Goal: Task Accomplishment & Management: Use online tool/utility

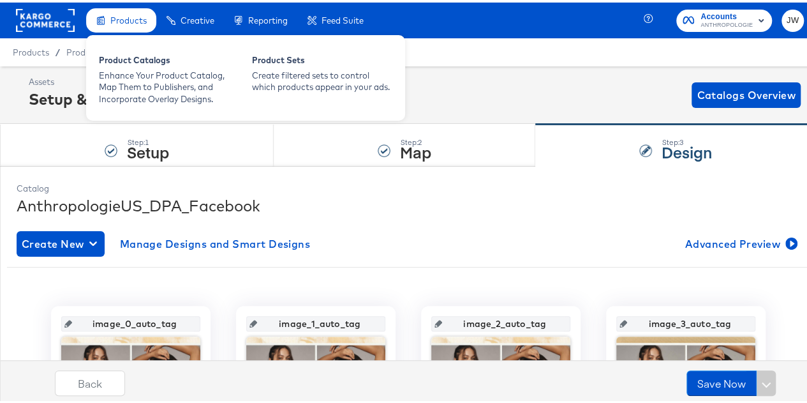
click at [128, 13] on span "Products" at bounding box center [128, 18] width 36 height 10
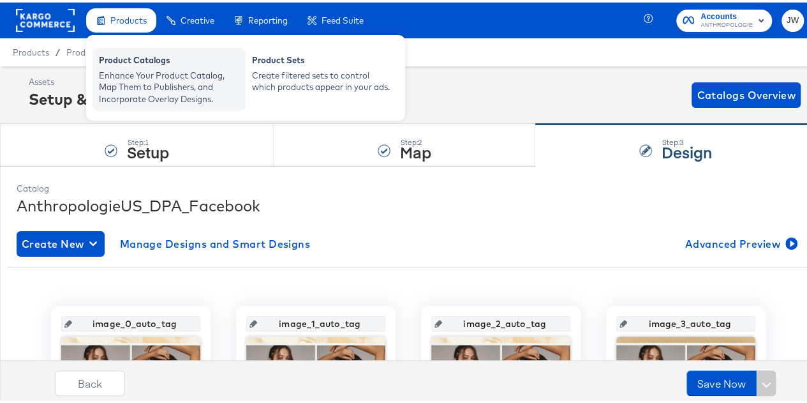
click at [168, 84] on div "Enhance Your Product Catalog, Map Them to Publishers, and Incorporate Overlay D…" at bounding box center [169, 85] width 140 height 36
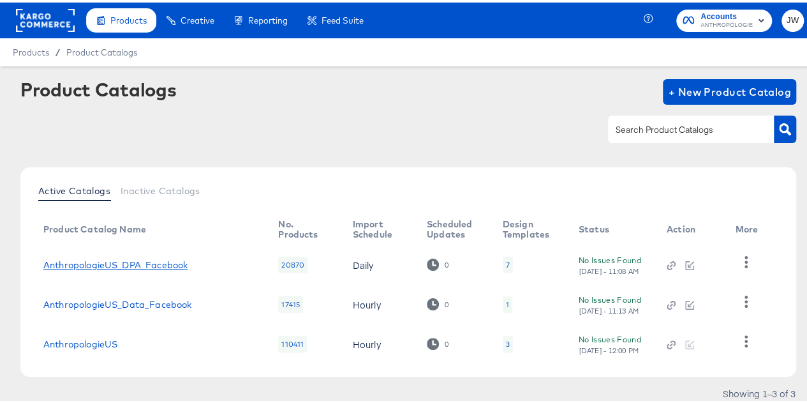
click at [114, 260] on link "AnthropologieUS_DPA_Facebook" at bounding box center [115, 262] width 144 height 10
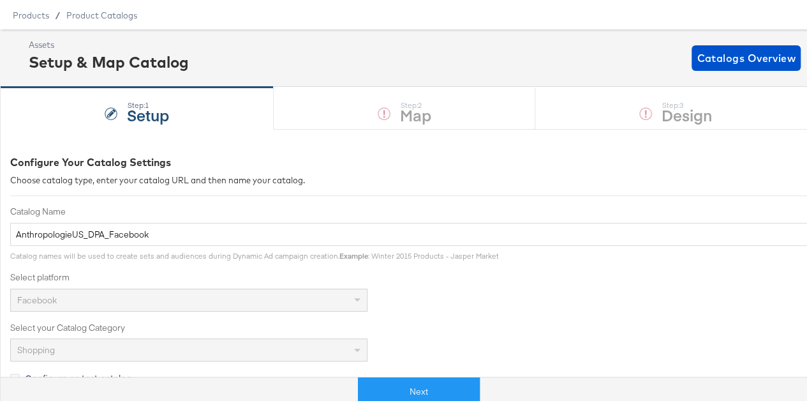
scroll to position [64, 0]
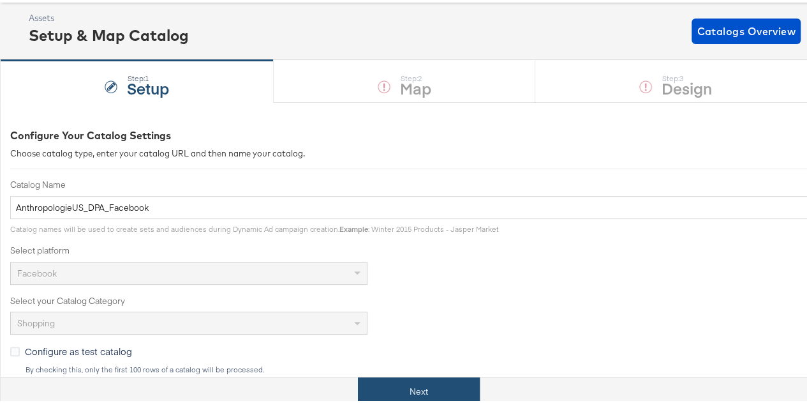
click at [408, 380] on button "Next" at bounding box center [419, 389] width 122 height 29
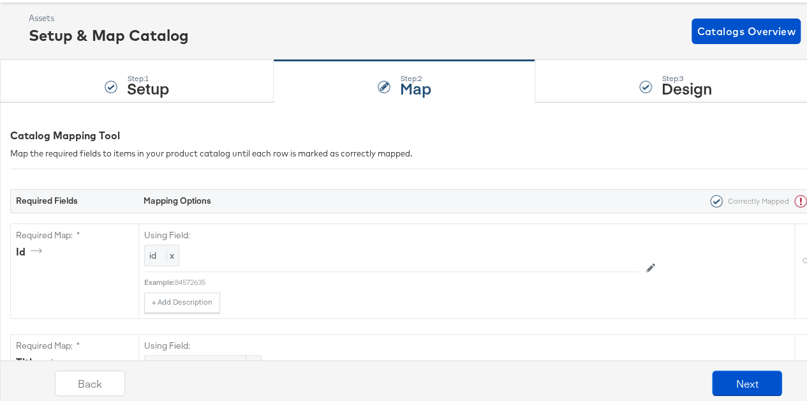
scroll to position [0, 0]
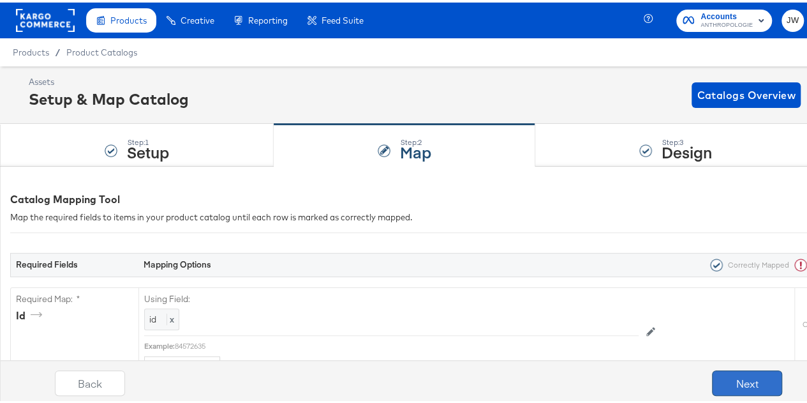
click at [724, 382] on button "Next" at bounding box center [747, 381] width 70 height 26
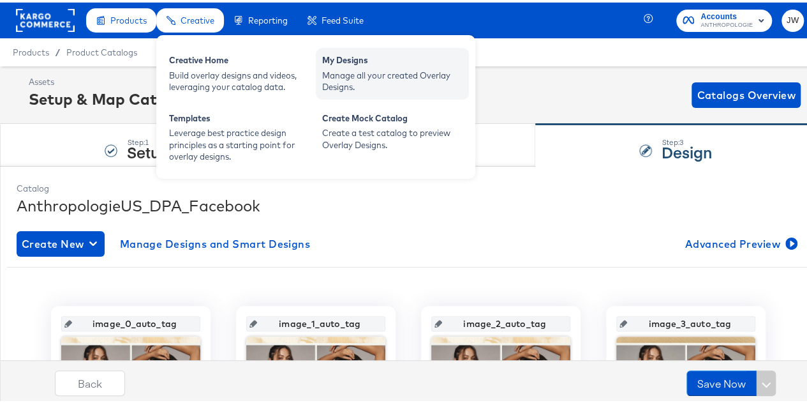
click at [385, 86] on div "Manage all your created Overlay Designs." at bounding box center [392, 79] width 140 height 24
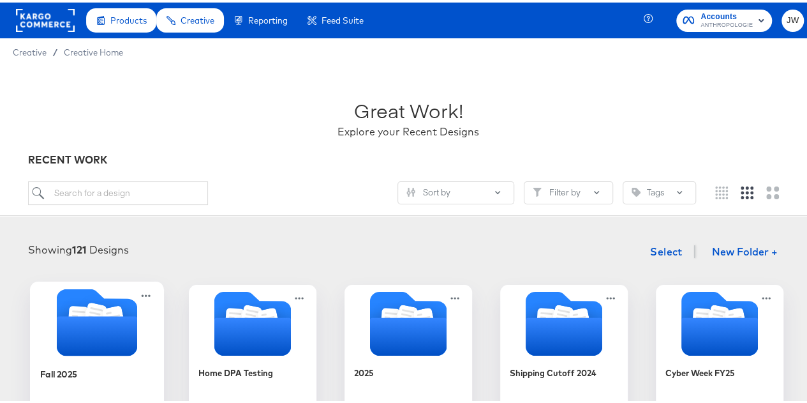
click at [88, 364] on div "Fall 2025" at bounding box center [97, 380] width 114 height 49
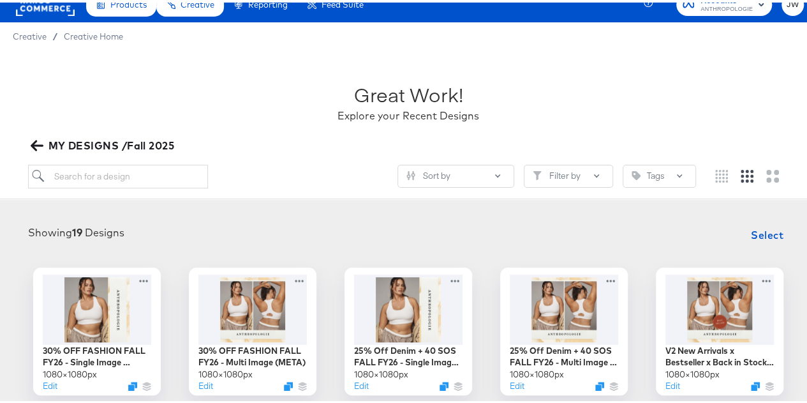
scroll to position [64, 0]
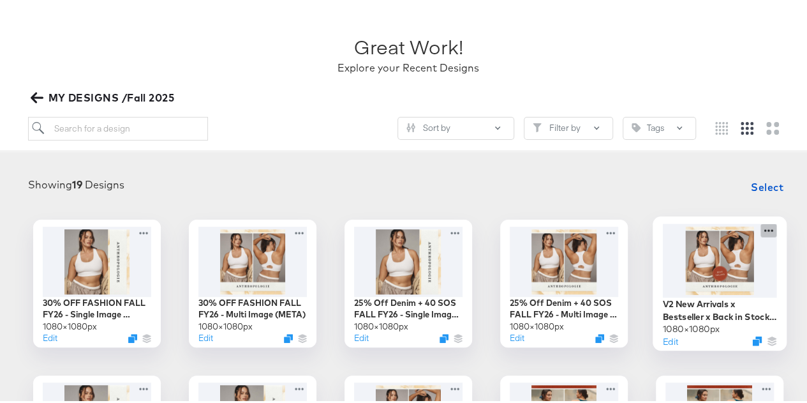
click at [767, 228] on icon at bounding box center [769, 227] width 16 height 13
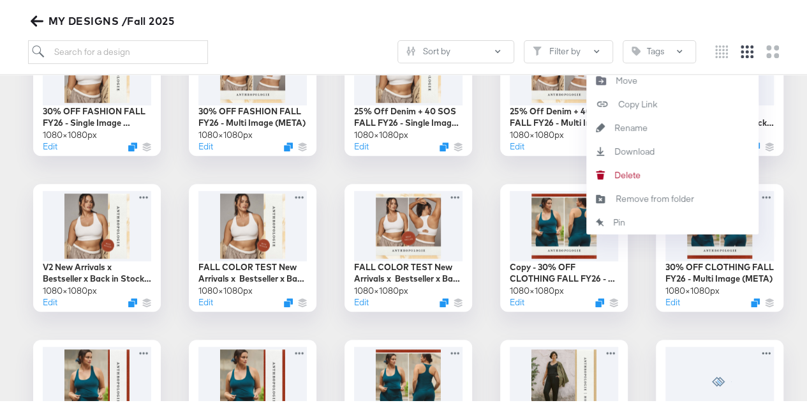
scroll to position [128, 0]
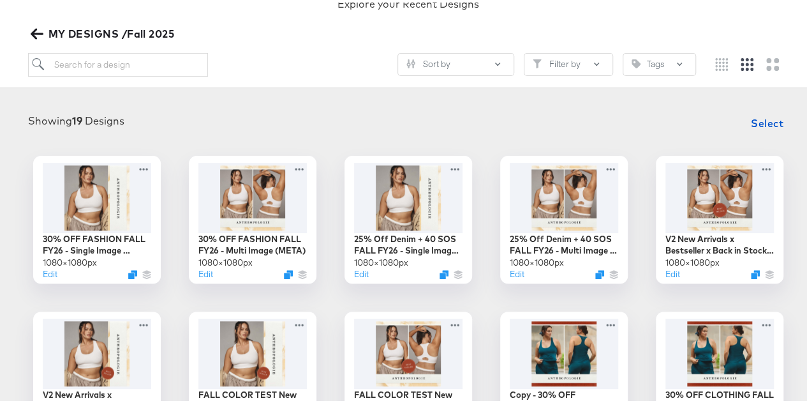
click at [708, 177] on div at bounding box center [720, 193] width 114 height 73
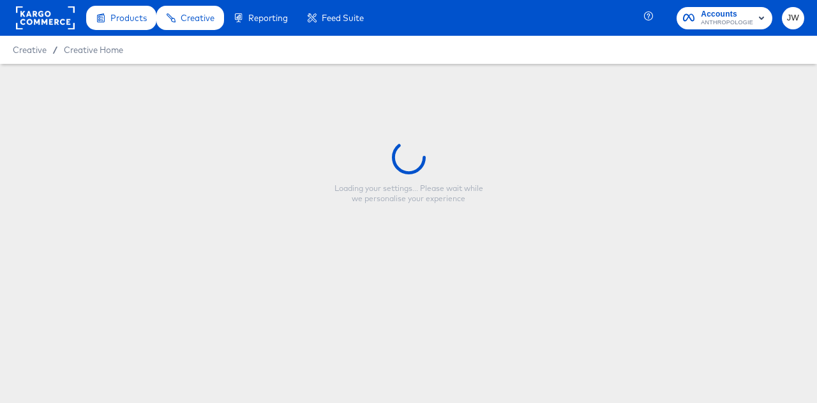
type input "V2 New Arrivals x Bestseller x Back in Stock FALL FY26 - Multi Image (META)"
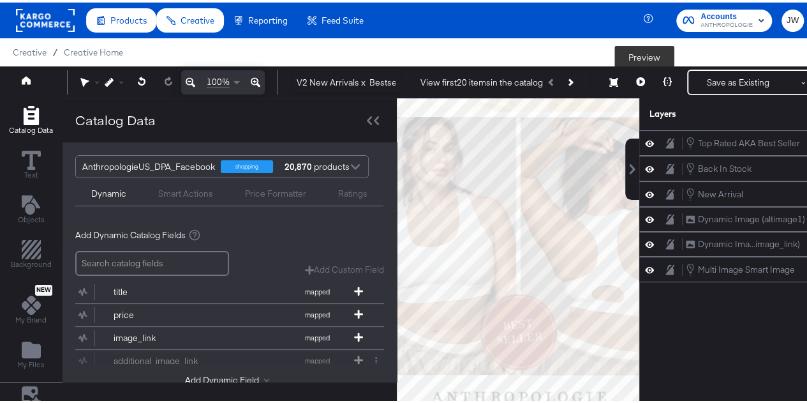
click at [638, 83] on button at bounding box center [640, 80] width 27 height 26
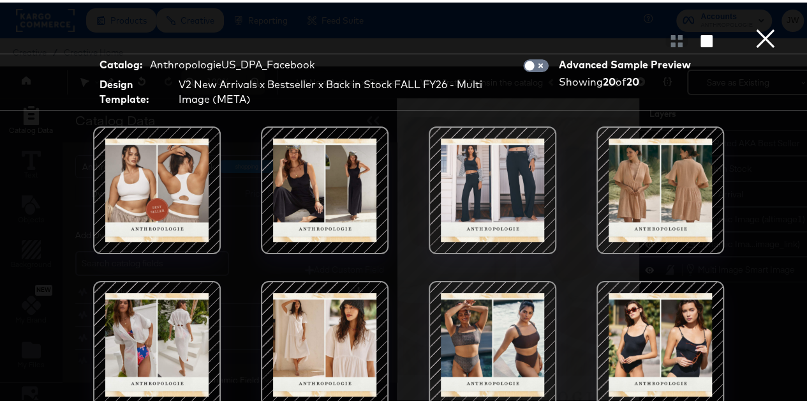
click at [193, 201] on div at bounding box center [157, 187] width 108 height 108
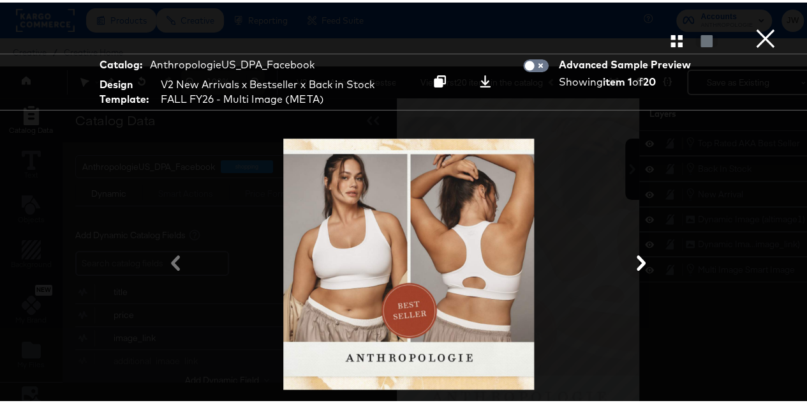
click at [756, 26] on button "×" at bounding box center [766, 13] width 26 height 26
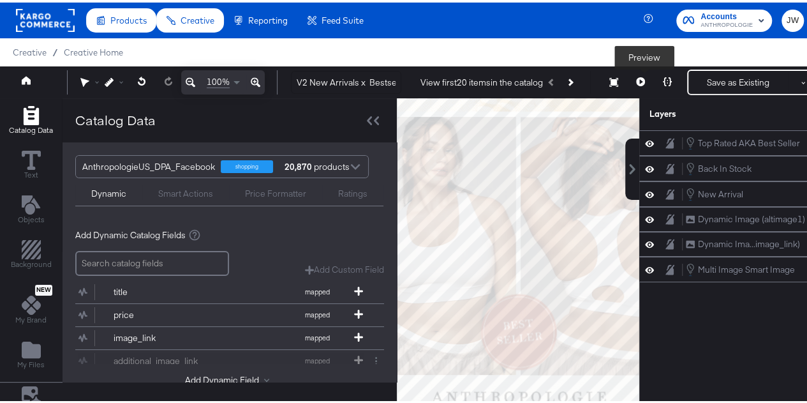
click at [643, 79] on icon at bounding box center [640, 79] width 9 height 9
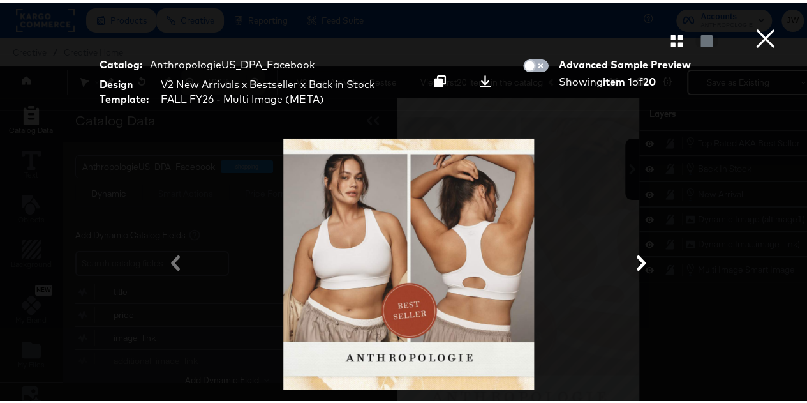
click at [538, 63] on input "checkbox" at bounding box center [530, 66] width 38 height 13
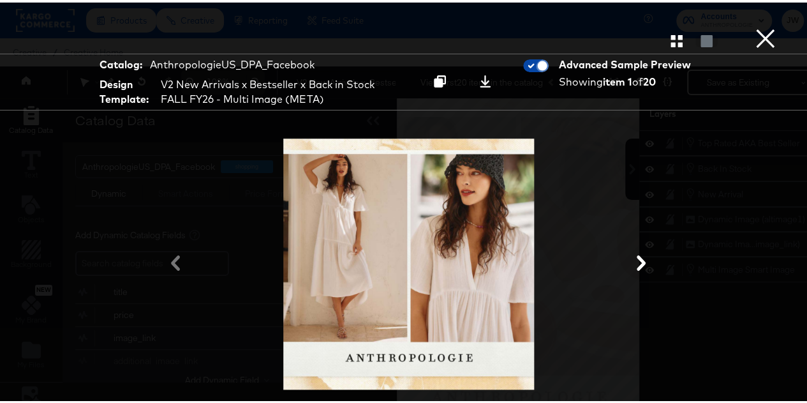
click at [524, 63] on input "checkbox" at bounding box center [542, 66] width 38 height 13
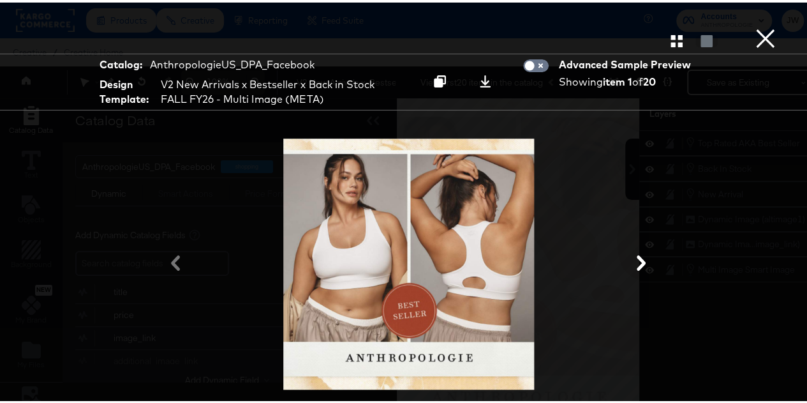
click at [693, 47] on div at bounding box center [408, 39] width 817 height 26
click at [697, 41] on div at bounding box center [707, 38] width 22 height 13
click at [671, 43] on icon "button" at bounding box center [677, 39] width 12 height 12
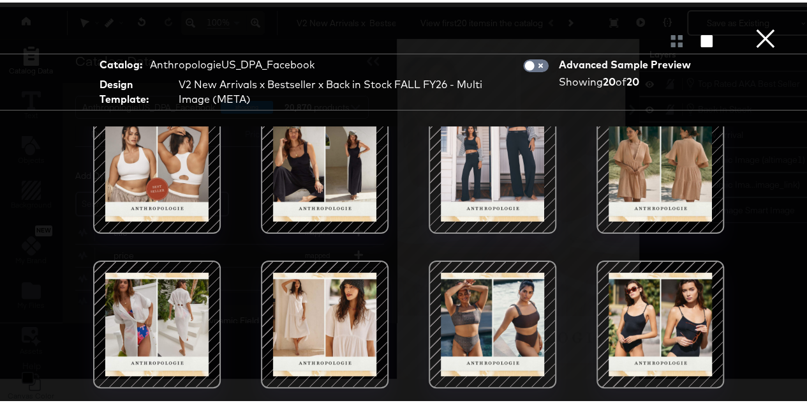
scroll to position [64, 0]
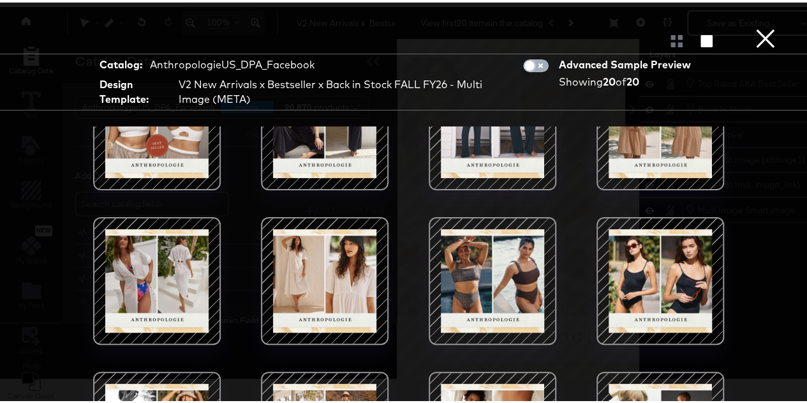
click at [532, 61] on input "checkbox" at bounding box center [530, 66] width 38 height 13
checkbox input "true"
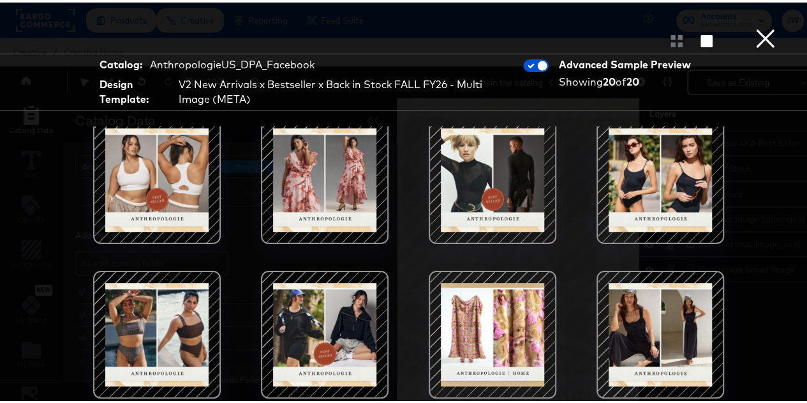
scroll to position [480, 0]
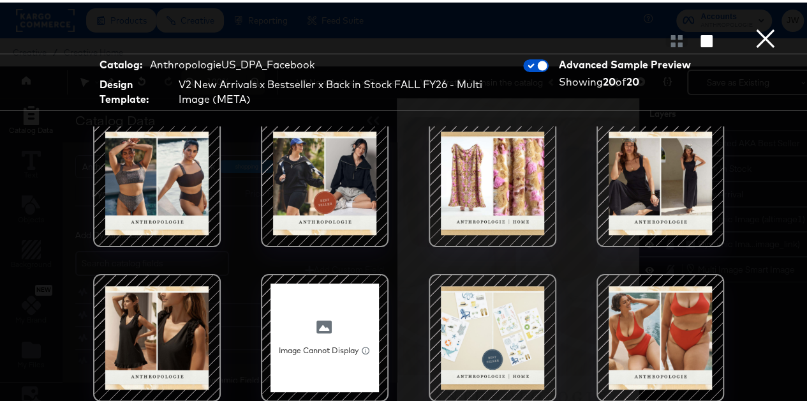
click at [764, 26] on button "×" at bounding box center [766, 13] width 26 height 26
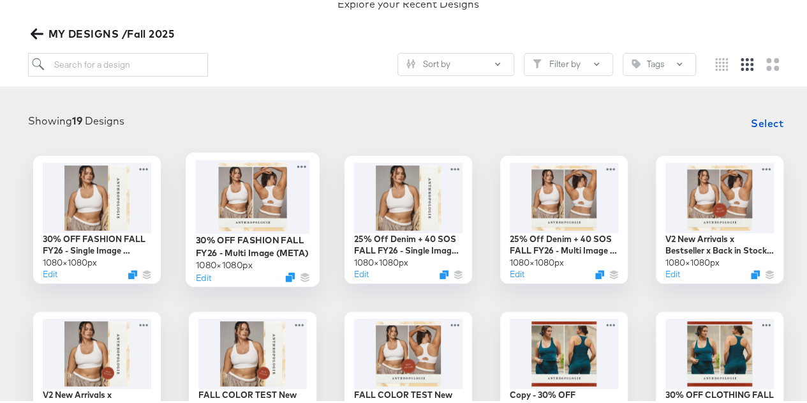
scroll to position [191, 0]
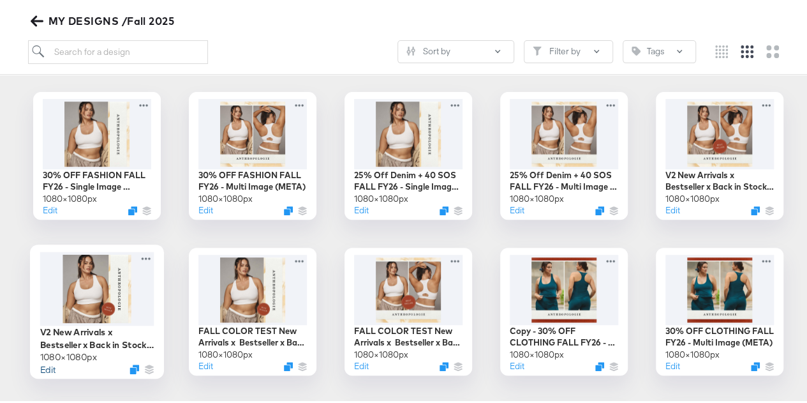
click at [43, 362] on button "Edit" at bounding box center [47, 366] width 15 height 12
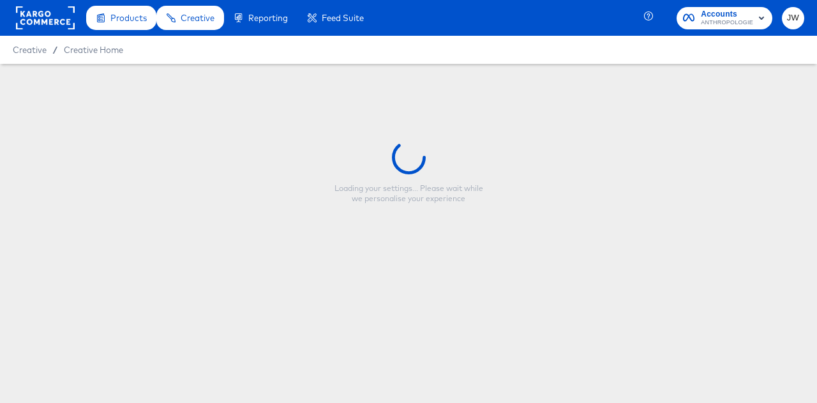
type input "V2 New Arrivals x Bestseller x Back in Stock FALL FY26 - Single Image (META)"
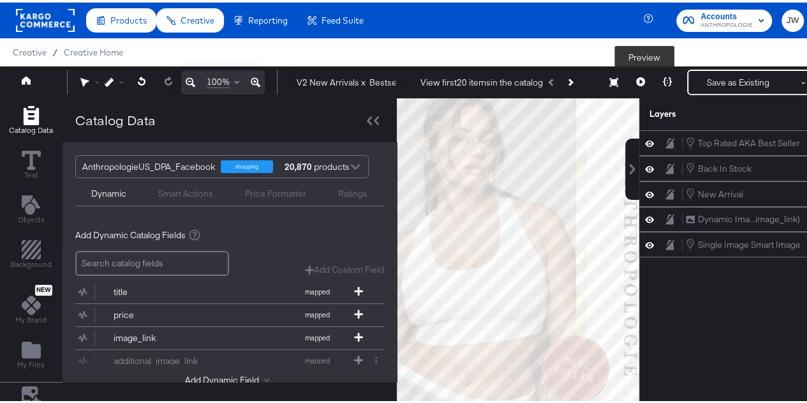
click at [645, 81] on icon at bounding box center [640, 79] width 9 height 9
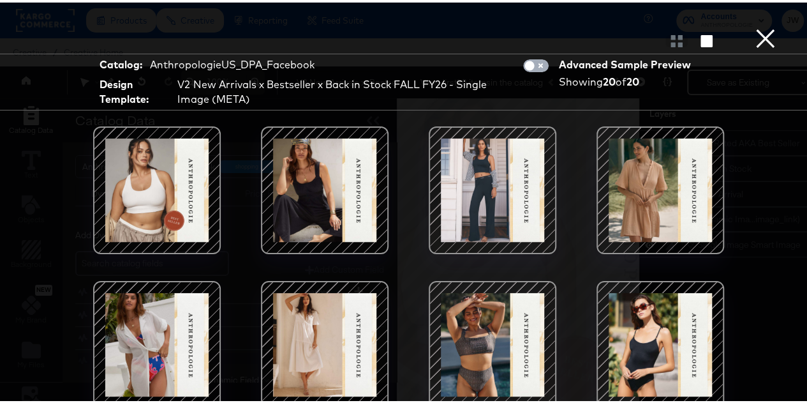
click at [528, 68] on input "checkbox" at bounding box center [530, 66] width 38 height 13
checkbox input "true"
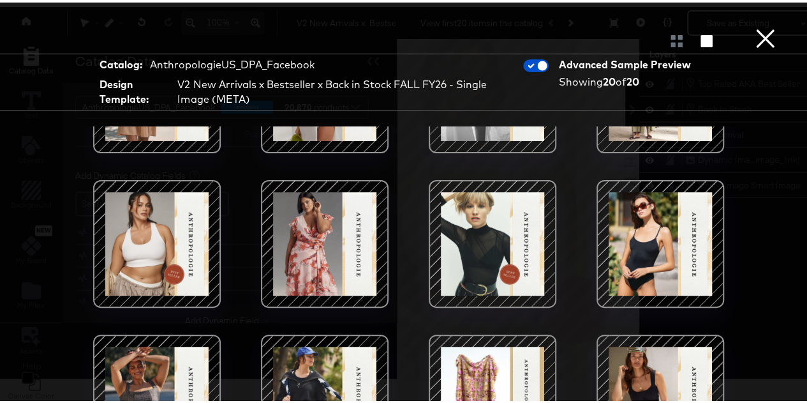
scroll to position [480, 0]
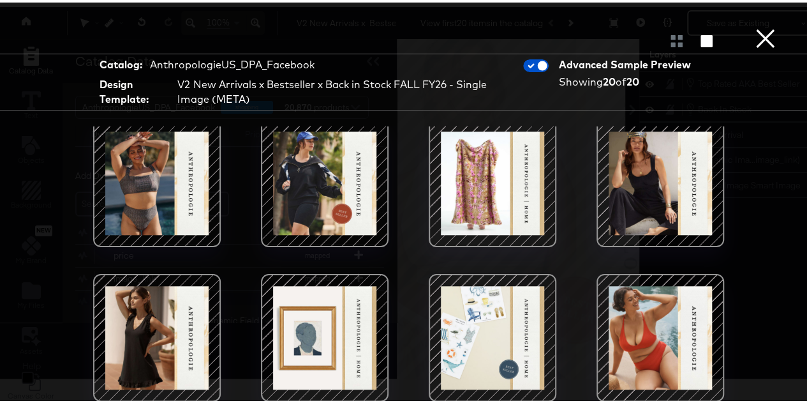
click at [754, 26] on button "×" at bounding box center [766, 13] width 26 height 26
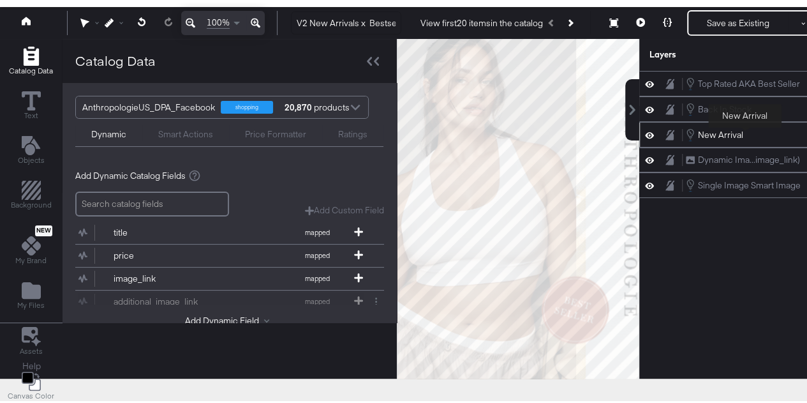
click at [743, 127] on div "New Arrival" at bounding box center [720, 132] width 45 height 12
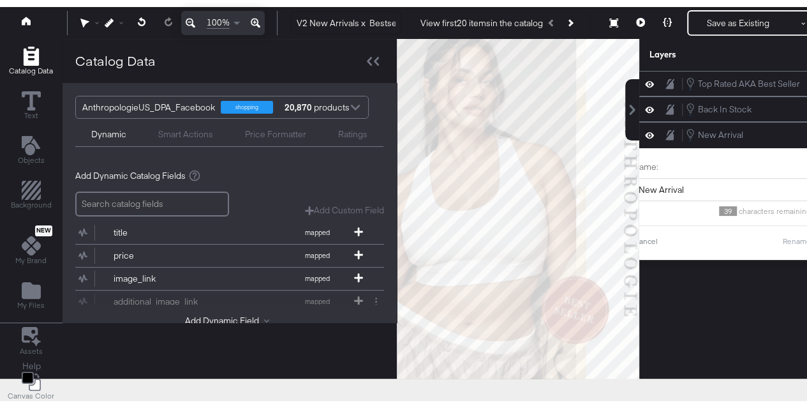
click at [726, 323] on div "Top Rated AKA Best Seller Top Rated AKA Best Seller Back In Stock Back In Stock…" at bounding box center [746, 212] width 214 height 288
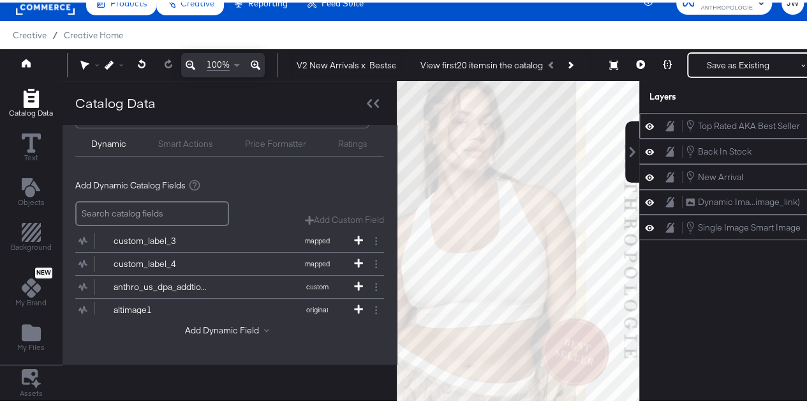
scroll to position [0, 0]
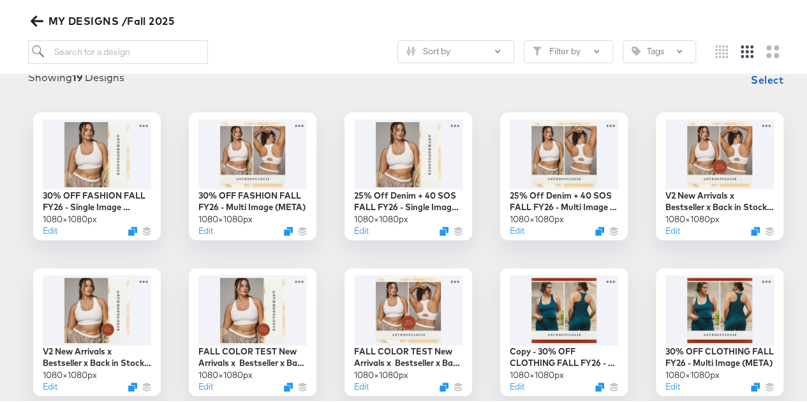
scroll to position [191, 0]
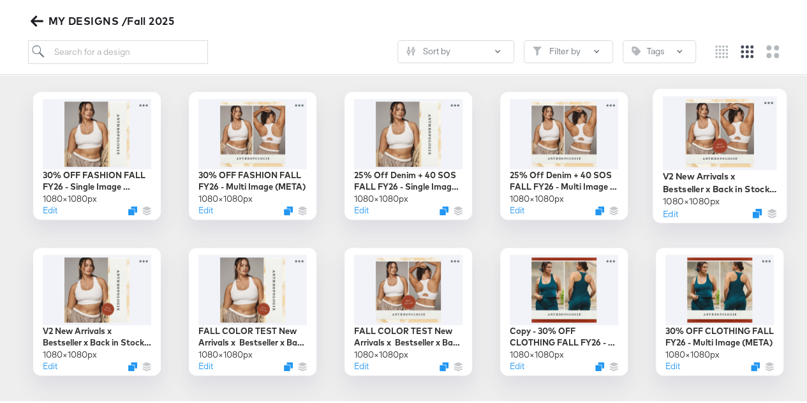
click at [755, 103] on div at bounding box center [720, 129] width 114 height 73
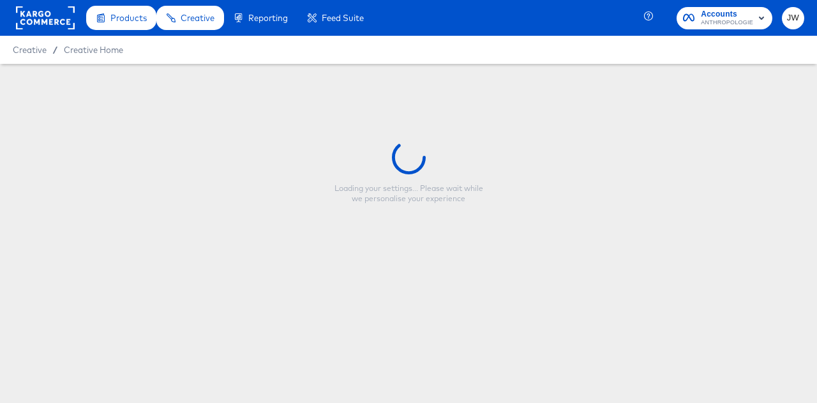
type input "V2 New Arrivals x Bestseller x Back in Stock FALL FY26 - Multi Image (META)"
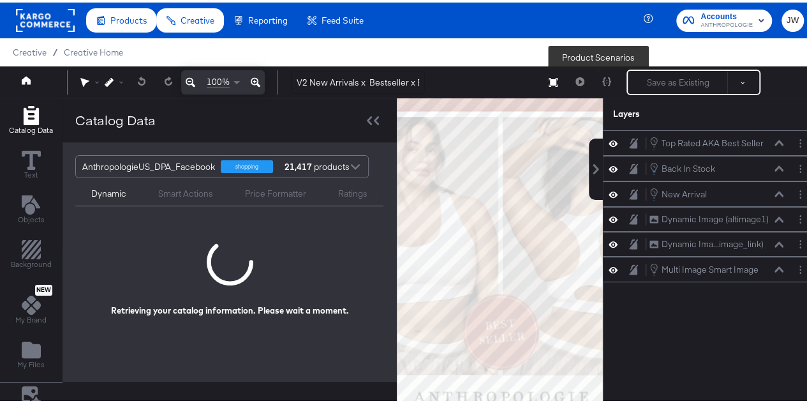
click at [600, 80] on div at bounding box center [607, 80] width 27 height 26
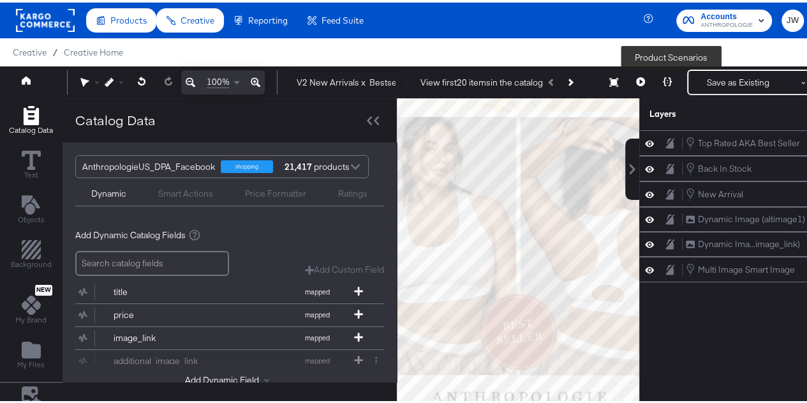
click at [671, 78] on icon at bounding box center [667, 79] width 9 height 9
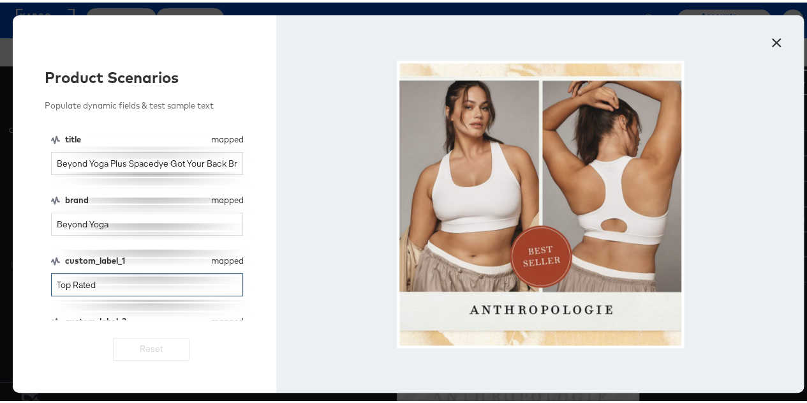
drag, startPoint x: 114, startPoint y: 272, endPoint x: -7, endPoint y: 275, distance: 120.7
click at [0, 275] on html "Products Products Product Catalogs Enhance Your Product Catalog, Map Them to Pu…" at bounding box center [408, 201] width 817 height 403
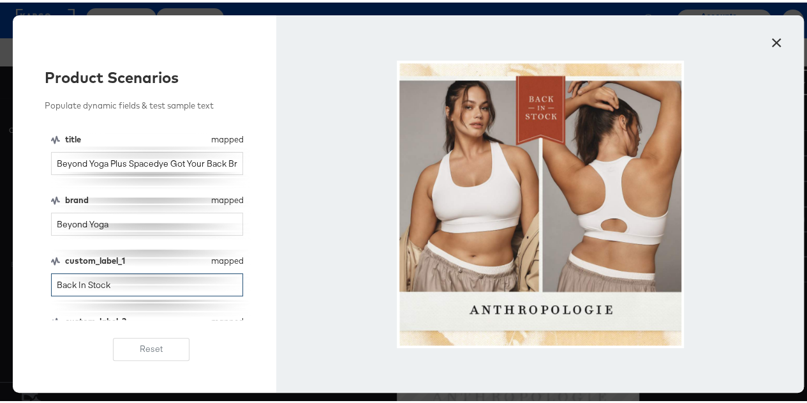
type input "Back In Stock"
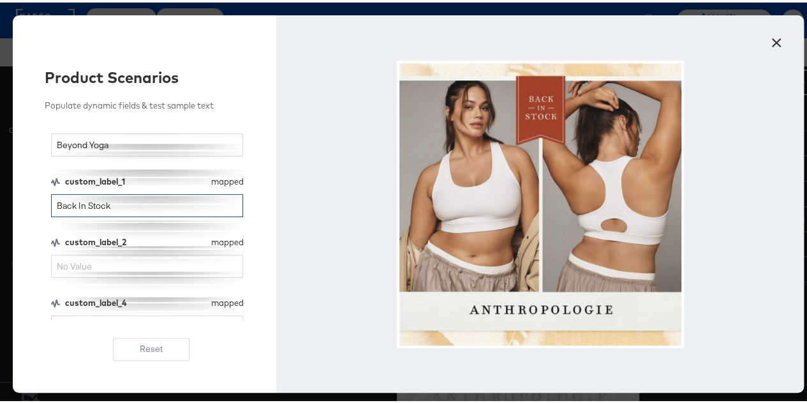
scroll to position [128, 0]
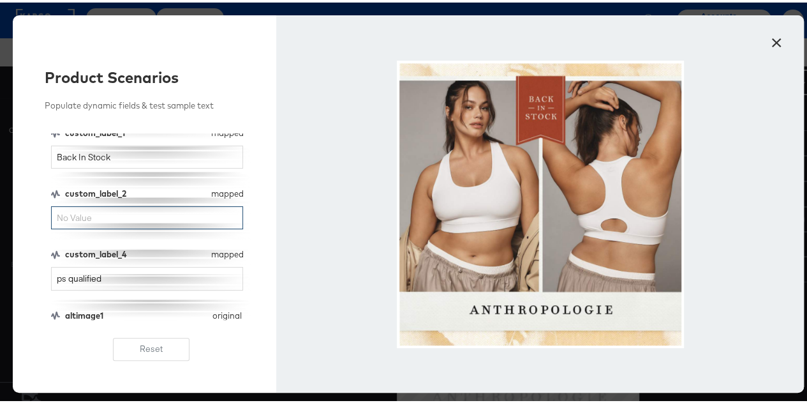
drag, startPoint x: 134, startPoint y: 210, endPoint x: 143, endPoint y: 202, distance: 11.8
click at [135, 210] on input "custom_label_2" at bounding box center [147, 216] width 192 height 24
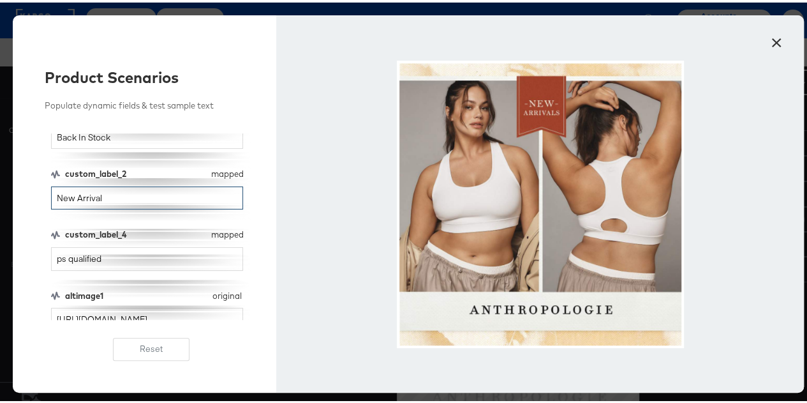
scroll to position [157, 0]
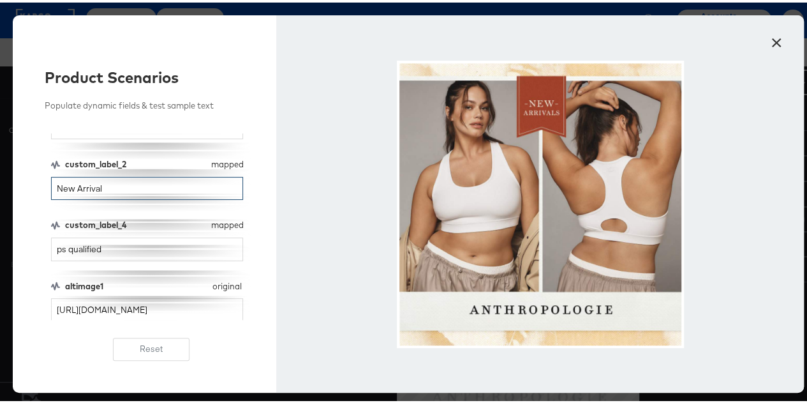
type input "New Arrival"
click at [767, 35] on button "×" at bounding box center [776, 37] width 23 height 23
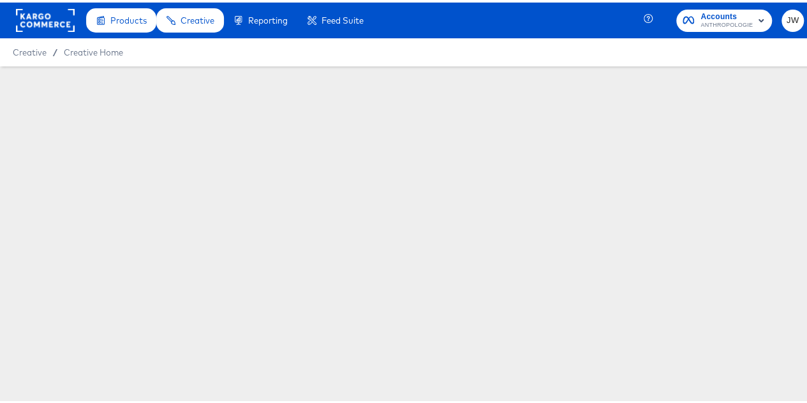
scroll to position [147, 0]
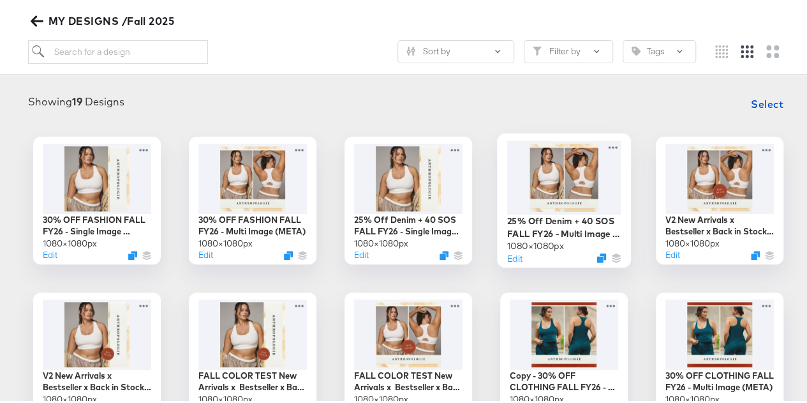
click at [562, 173] on div at bounding box center [564, 174] width 114 height 73
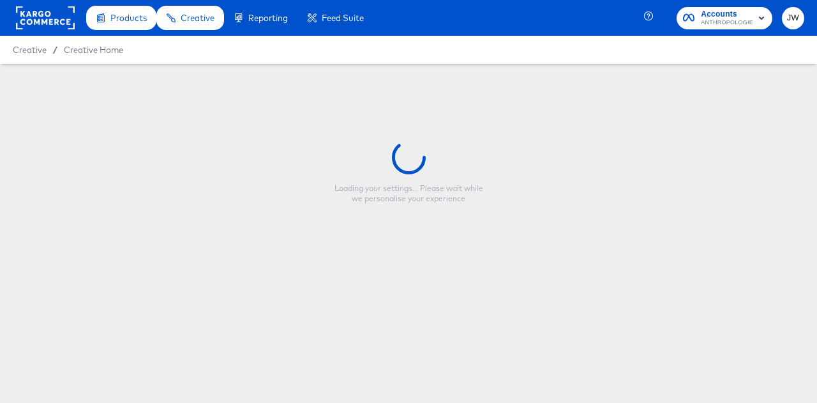
type input "25% Off Denim + 40 SOS FALL FY26 - Multi Image (META)"
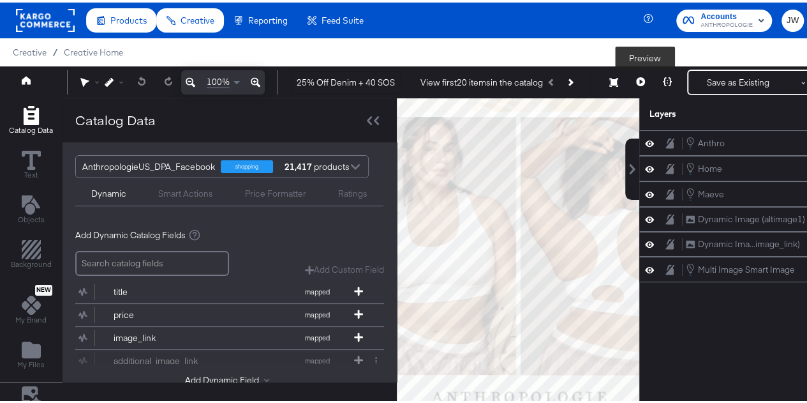
click at [645, 78] on icon at bounding box center [640, 79] width 9 height 9
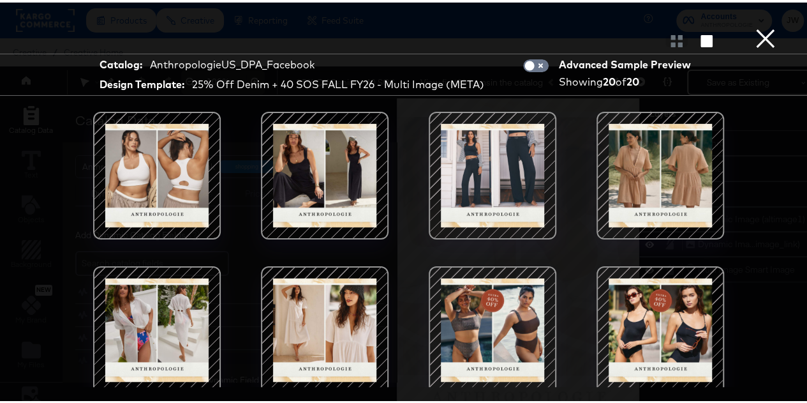
click at [173, 175] on div at bounding box center [157, 173] width 108 height 108
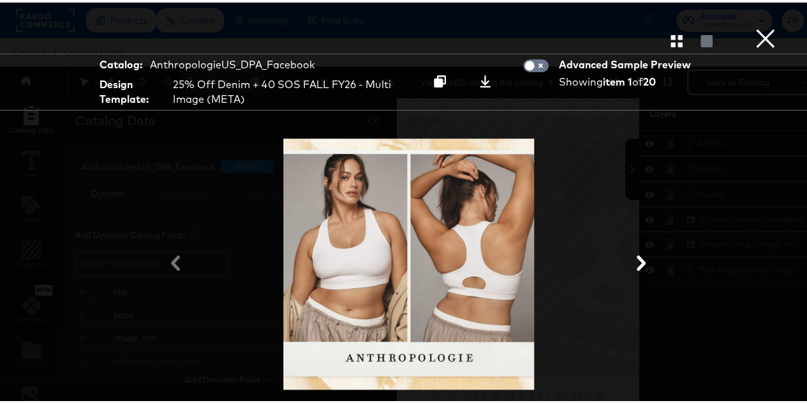
click at [761, 26] on button "×" at bounding box center [766, 13] width 26 height 26
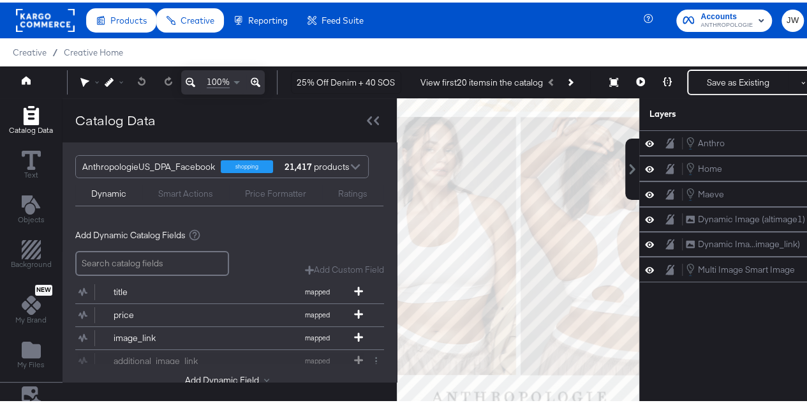
scroll to position [147, 0]
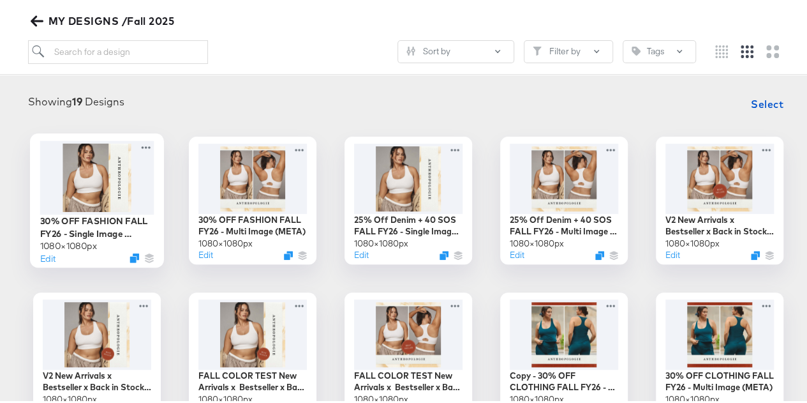
click at [100, 192] on div at bounding box center [97, 174] width 114 height 73
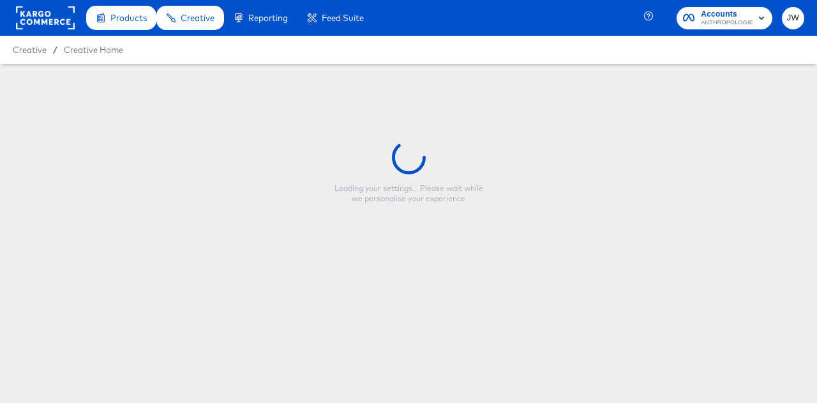
type input "30% OFF FASHION FALL FY26 - Single Image (META)"
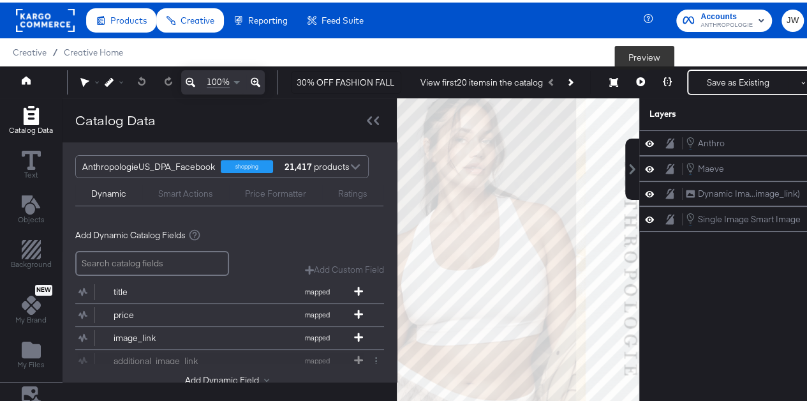
click at [650, 82] on button at bounding box center [640, 80] width 27 height 26
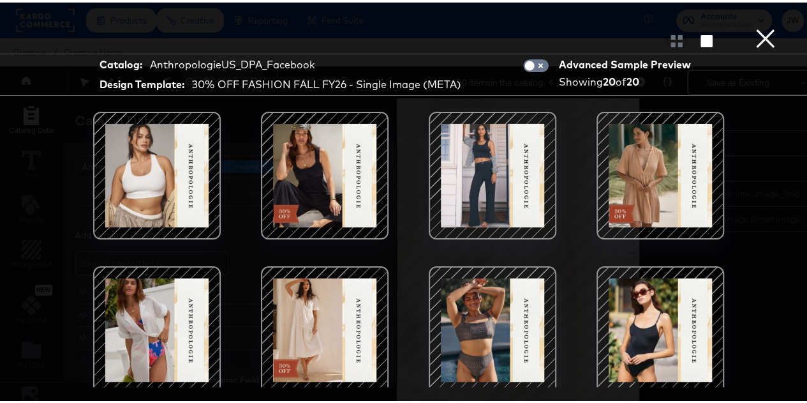
click at [517, 161] on div at bounding box center [492, 173] width 108 height 108
